Goal: Obtain resource: Download file/media

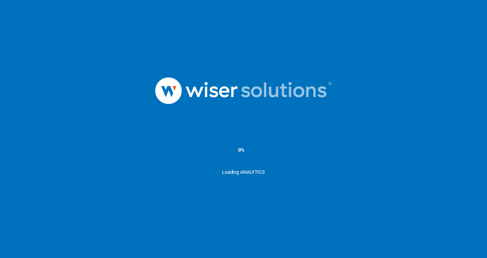
click at [305, 105] on img at bounding box center [244, 91] width 230 height 80
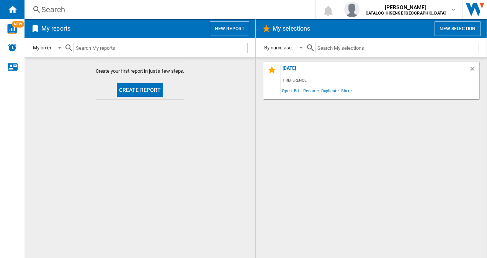
drag, startPoint x: 129, startPoint y: 90, endPoint x: 80, endPoint y: 106, distance: 52.2
click at [80, 106] on md-content "Create your first report in just a few steps. Create report" at bounding box center [140, 157] width 231 height 201
click at [125, 94] on button "Create report" at bounding box center [140, 90] width 47 height 14
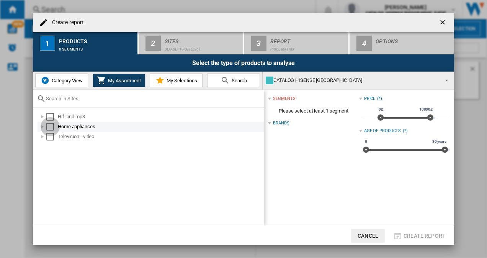
click at [51, 125] on div "Select" at bounding box center [50, 127] width 8 height 8
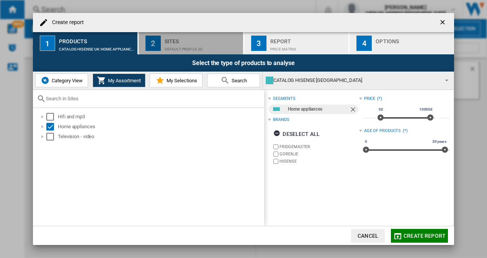
click at [202, 42] on div "Sites" at bounding box center [202, 39] width 75 height 8
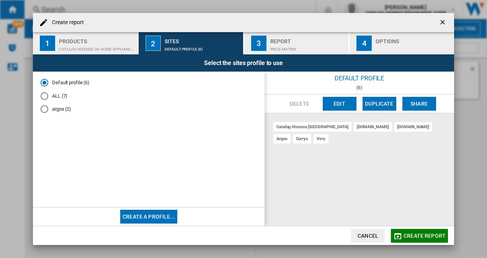
click at [47, 93] on div "ALL (7)" at bounding box center [45, 96] width 8 height 8
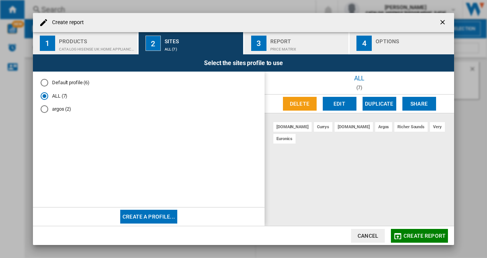
click at [303, 43] on div "Price Matrix" at bounding box center [307, 47] width 75 height 8
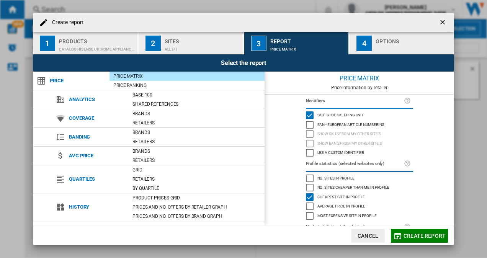
click at [213, 34] on button "2 Sites ALL (7)" at bounding box center [191, 43] width 105 height 22
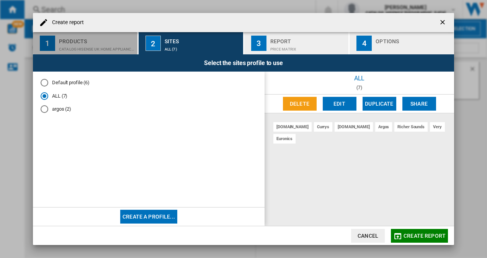
click at [48, 48] on div "1" at bounding box center [47, 43] width 15 height 15
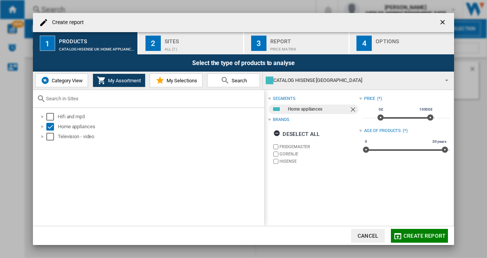
click at [193, 36] on div "Sites" at bounding box center [202, 39] width 75 height 8
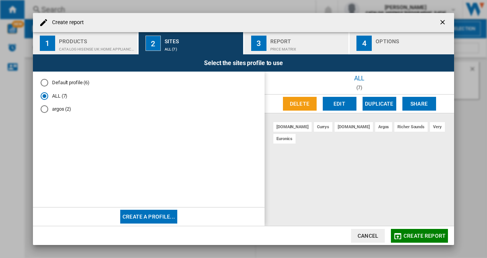
click at [283, 48] on div "Price Matrix" at bounding box center [307, 47] width 75 height 8
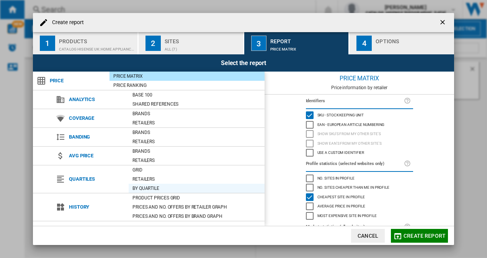
scroll to position [50, 0]
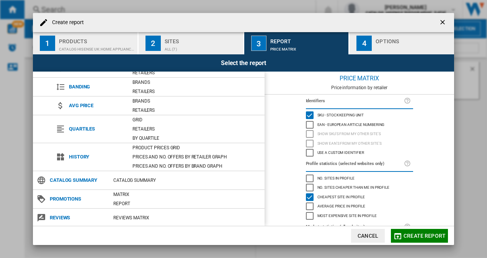
click at [375, 48] on button "4 Options" at bounding box center [402, 43] width 105 height 22
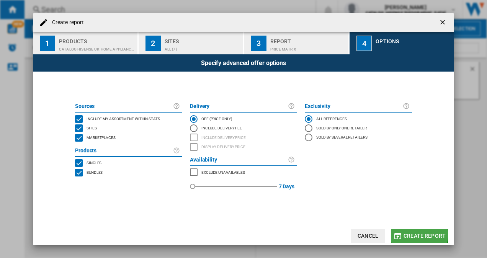
click at [416, 234] on span "Create report" at bounding box center [425, 236] width 42 height 6
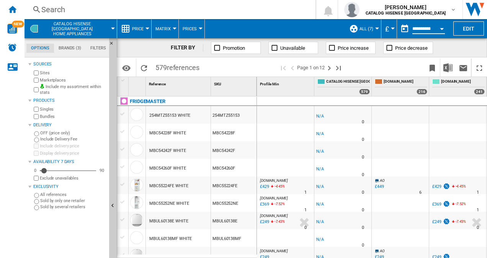
click at [425, 29] on input "**********" at bounding box center [429, 29] width 33 height 7
click at [443, 30] on button "Open calendar" at bounding box center [442, 28] width 14 height 14
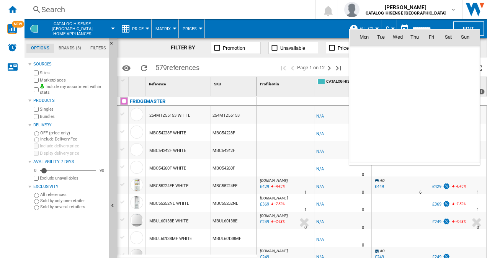
scroll to position [3655, 0]
click at [381, 107] on span "14" at bounding box center [381, 104] width 15 height 15
type input "**********"
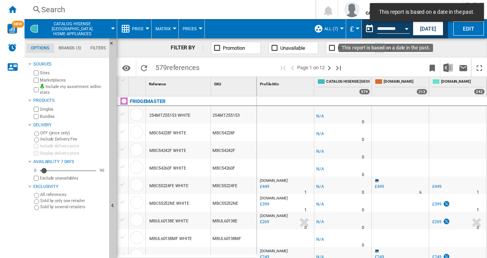
click at [408, 30] on button "Open calendar" at bounding box center [407, 28] width 14 height 14
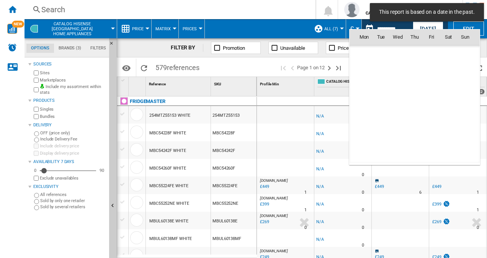
scroll to position [3655, 0]
click at [401, 102] on span "15" at bounding box center [398, 104] width 16 height 16
type input "**********"
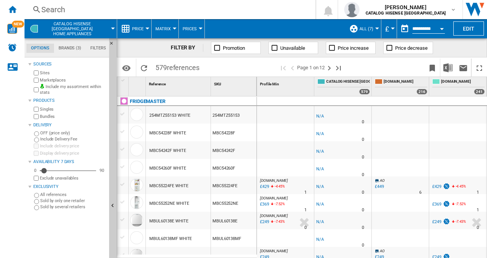
click at [330, 49] on ng-md-icon at bounding box center [332, 48] width 8 height 8
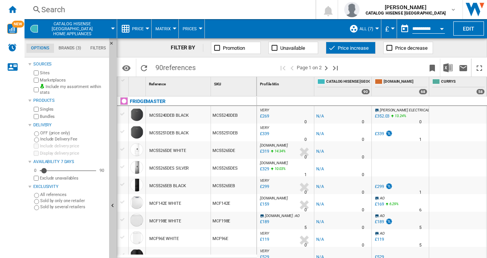
click at [63, 48] on md-tab-item "Brands (3)" at bounding box center [70, 48] width 32 height 9
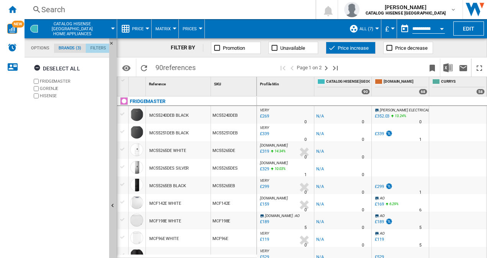
click at [94, 49] on md-tab-item "Filters" at bounding box center [98, 48] width 25 height 9
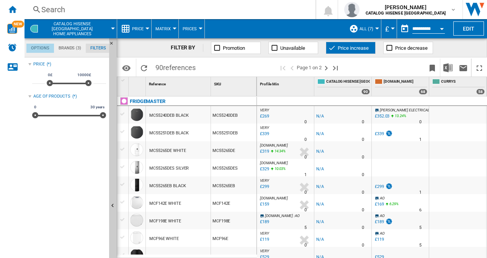
click at [34, 47] on md-tab-item "Options" at bounding box center [40, 48] width 28 height 9
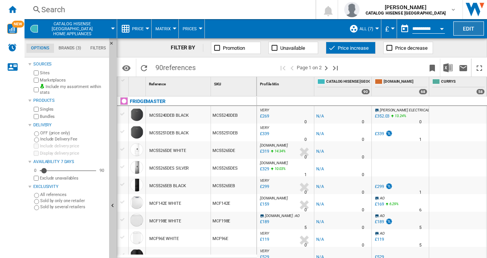
click at [464, 27] on button "Edit" at bounding box center [469, 28] width 31 height 14
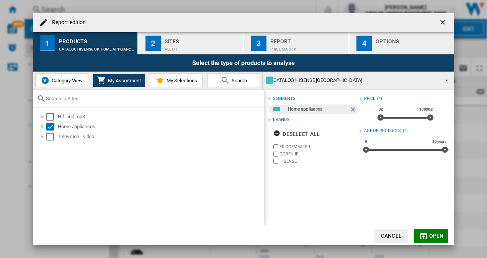
click at [157, 39] on div "2" at bounding box center [153, 43] width 15 height 15
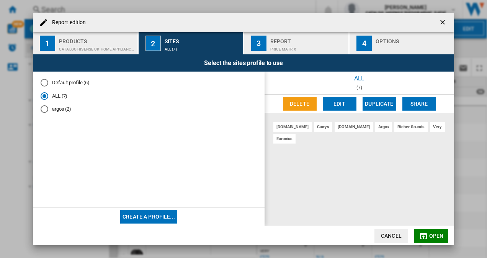
click at [144, 217] on button "Create a profile..." at bounding box center [148, 217] width 57 height 14
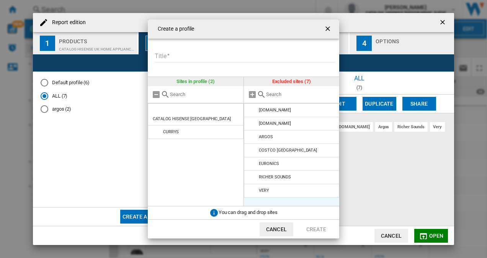
click at [182, 64] on md-input-container "Title Please enter a title for your profile" at bounding box center [247, 61] width 186 height 22
click at [179, 60] on input "Title" at bounding box center [244, 56] width 181 height 11
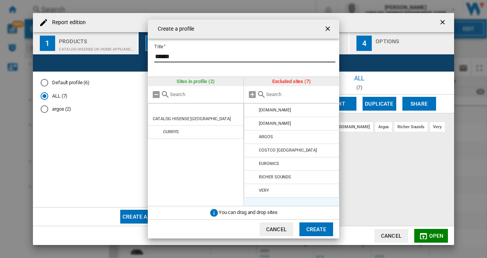
type input "******"
click at [316, 229] on button "Create" at bounding box center [317, 230] width 34 height 14
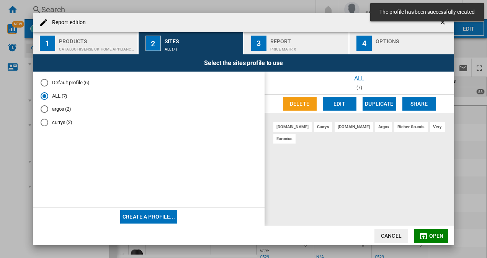
click at [57, 120] on md-radio-button "currys (2)" at bounding box center [149, 122] width 216 height 7
click at [432, 234] on span "Open" at bounding box center [436, 236] width 15 height 6
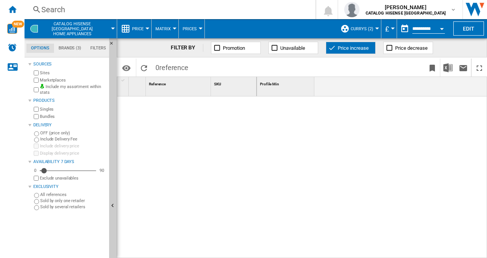
click at [358, 25] on button "currys (2)" at bounding box center [364, 28] width 26 height 19
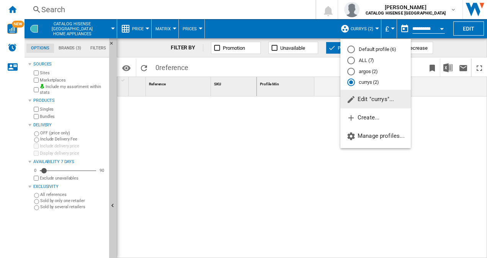
click at [351, 59] on div "ALL (7)" at bounding box center [351, 61] width 8 height 8
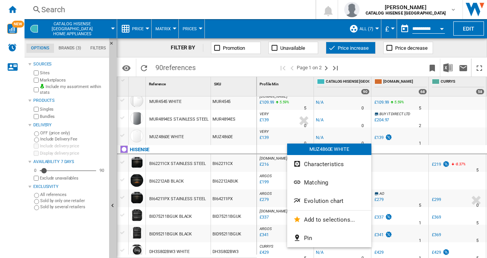
click at [400, 172] on div at bounding box center [243, 129] width 487 height 258
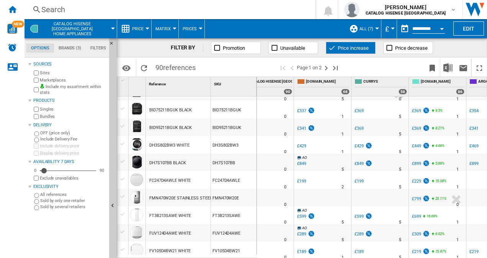
drag, startPoint x: 370, startPoint y: 160, endPoint x: 397, endPoint y: 161, distance: 27.2
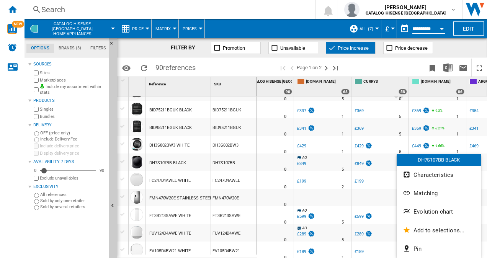
click at [368, 166] on div at bounding box center [243, 129] width 487 height 258
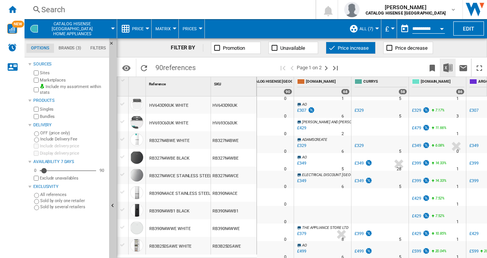
click at [447, 64] on img "Download in Excel" at bounding box center [448, 67] width 9 height 9
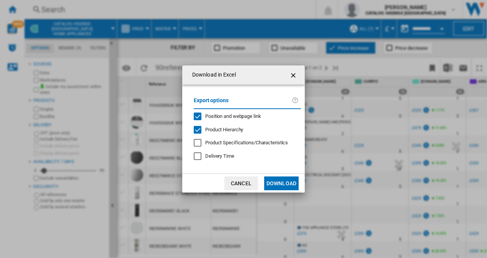
click at [278, 182] on button "Download" at bounding box center [281, 184] width 34 height 14
